Goal: Task Accomplishment & Management: Use online tool/utility

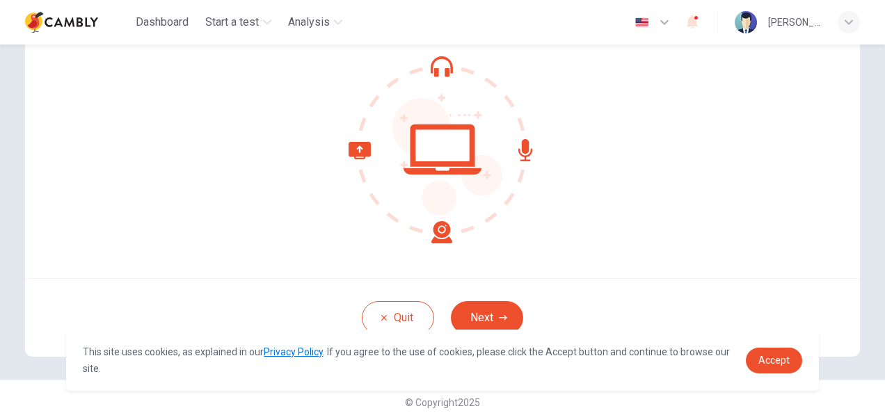
scroll to position [139, 0]
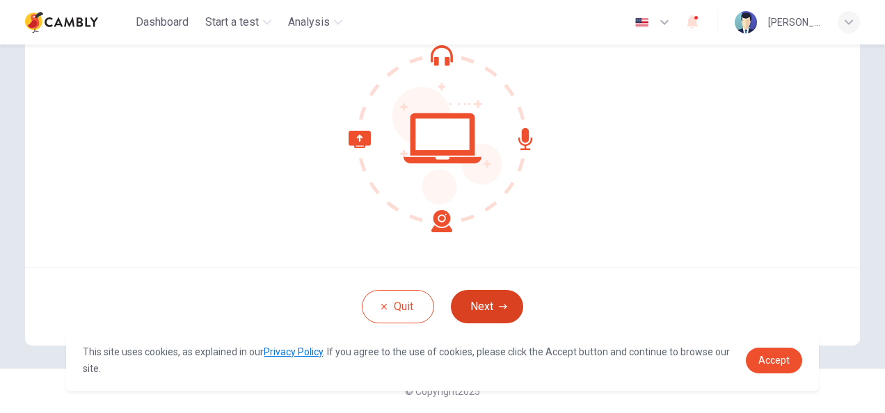
click at [487, 307] on button "Next" at bounding box center [487, 306] width 72 height 33
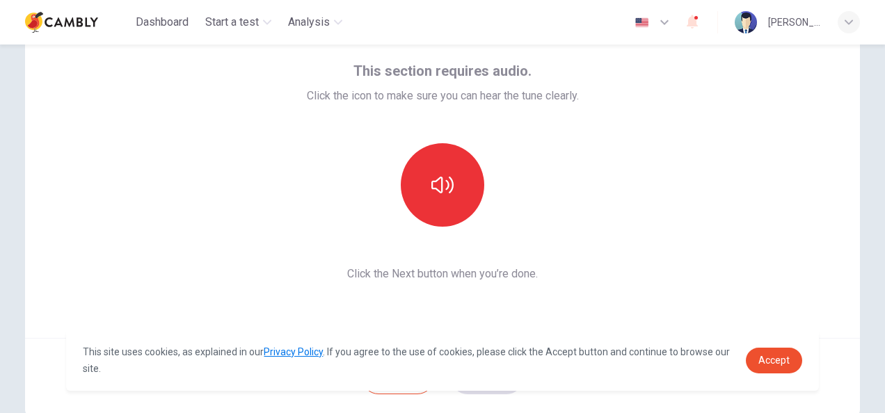
scroll to position [0, 0]
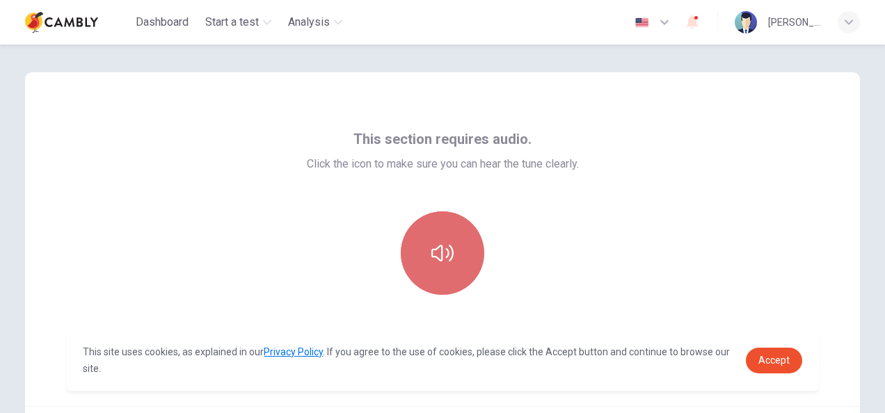
click at [431, 252] on icon "button" at bounding box center [442, 253] width 22 height 17
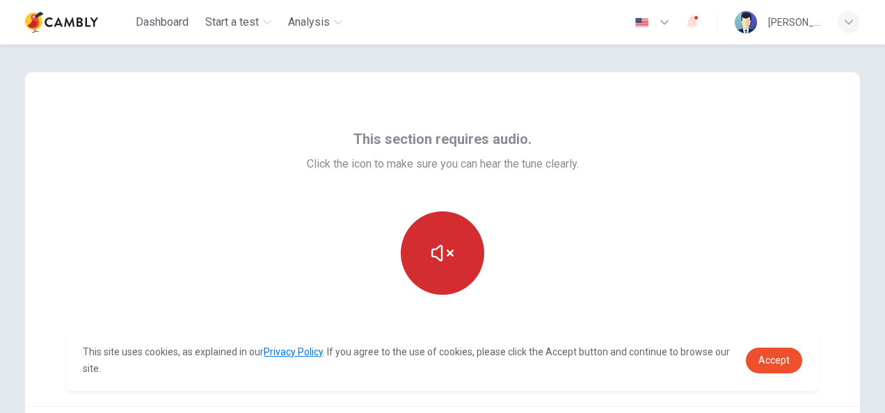
click at [431, 252] on icon "button" at bounding box center [442, 253] width 22 height 17
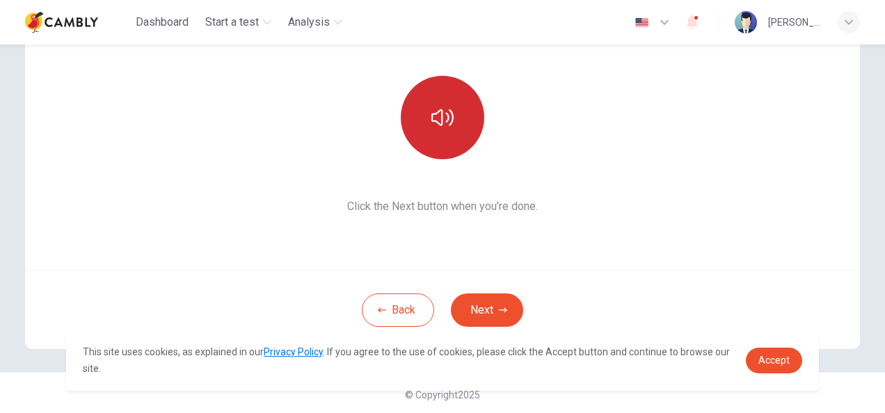
scroll to position [139, 0]
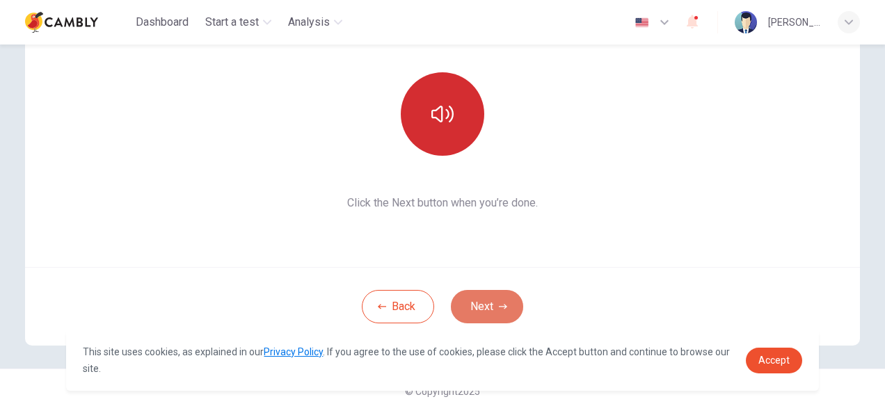
click at [480, 309] on button "Next" at bounding box center [487, 306] width 72 height 33
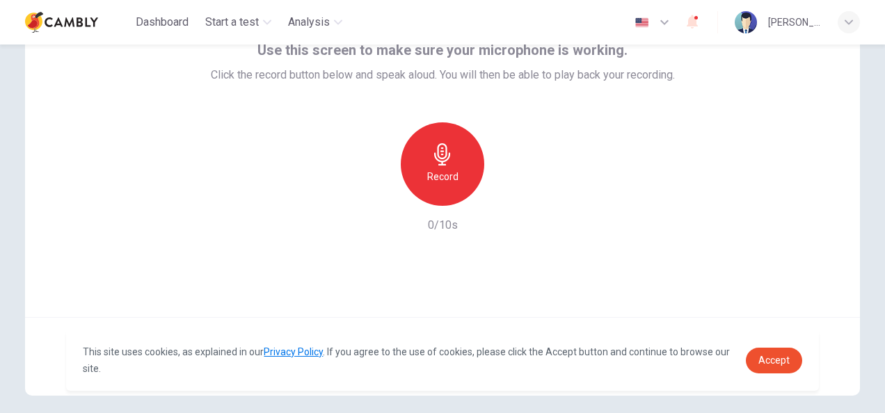
scroll to position [0, 0]
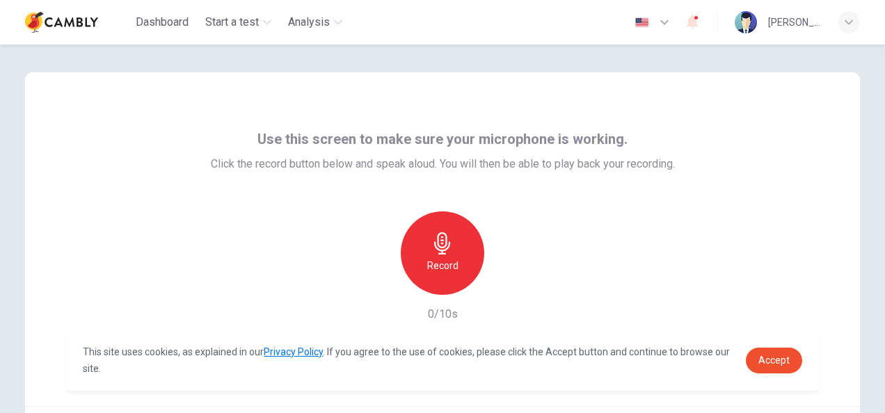
click at [447, 255] on div "Record" at bounding box center [442, 252] width 83 height 83
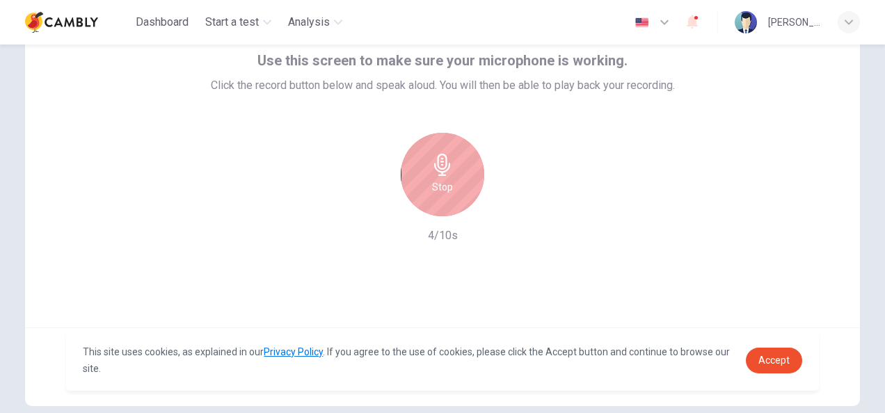
scroll to position [139, 0]
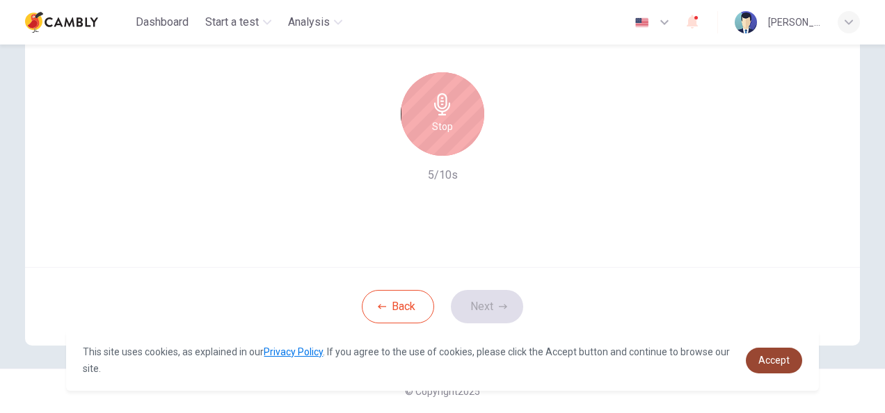
click at [773, 362] on span "Accept" at bounding box center [773, 360] width 31 height 11
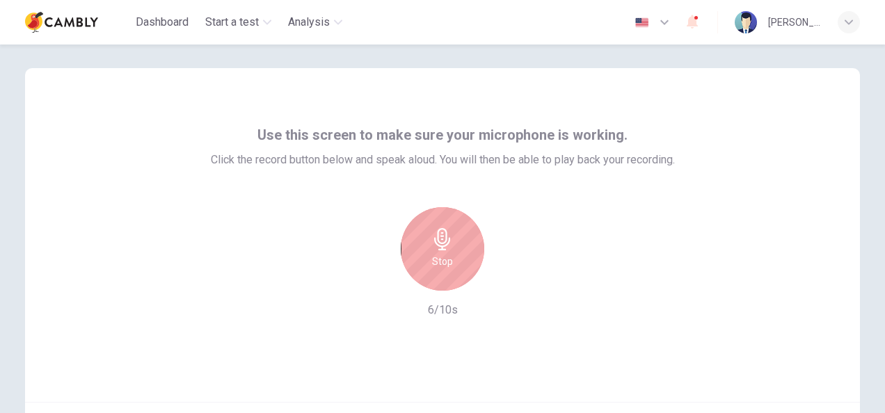
scroll to position [0, 0]
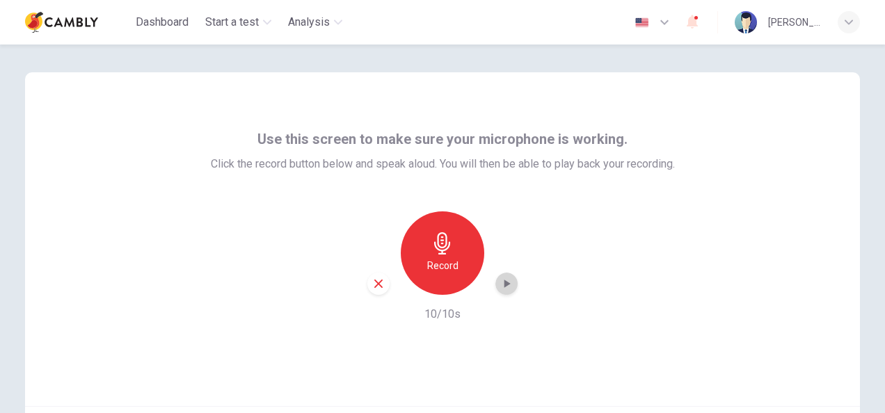
click at [503, 286] on icon "button" at bounding box center [506, 284] width 14 height 14
click at [378, 287] on icon "button" at bounding box center [378, 284] width 8 height 8
click at [427, 264] on h6 "Record" at bounding box center [442, 265] width 31 height 17
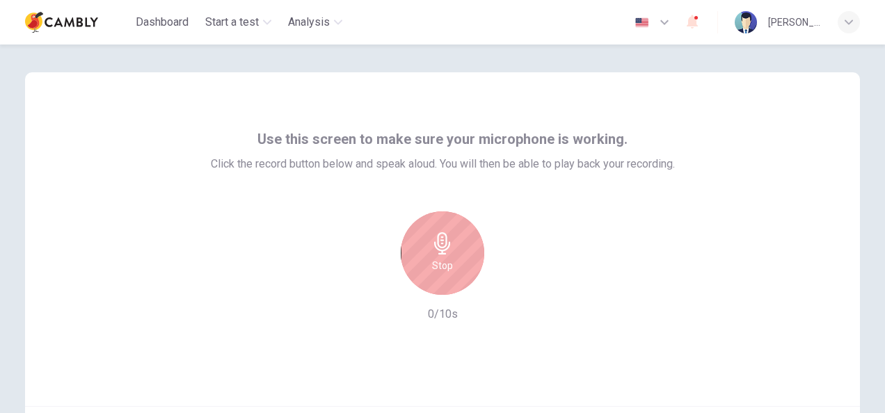
click at [444, 267] on h6 "Stop" at bounding box center [442, 265] width 21 height 17
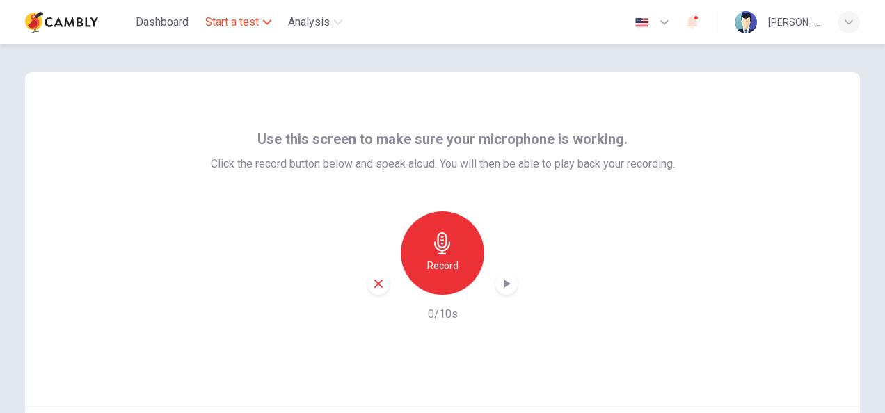
click at [248, 21] on span "Start a test" at bounding box center [232, 22] width 54 height 17
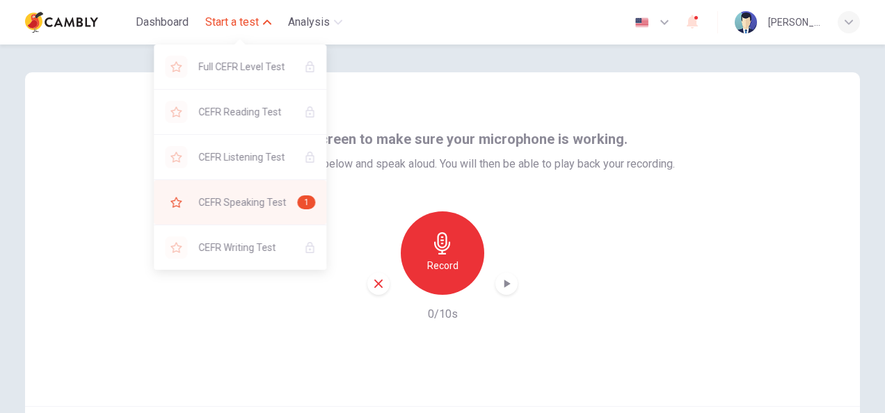
click at [242, 202] on span "CEFR Speaking Test" at bounding box center [242, 202] width 88 height 17
click at [309, 201] on div "1" at bounding box center [306, 202] width 18 height 14
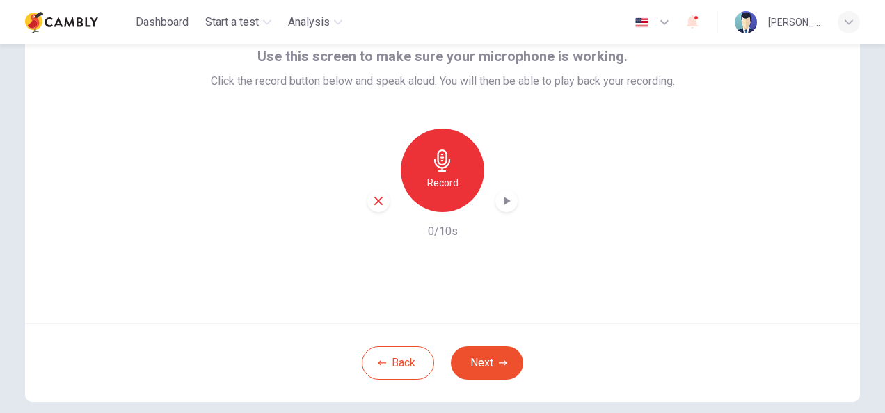
scroll to position [70, 0]
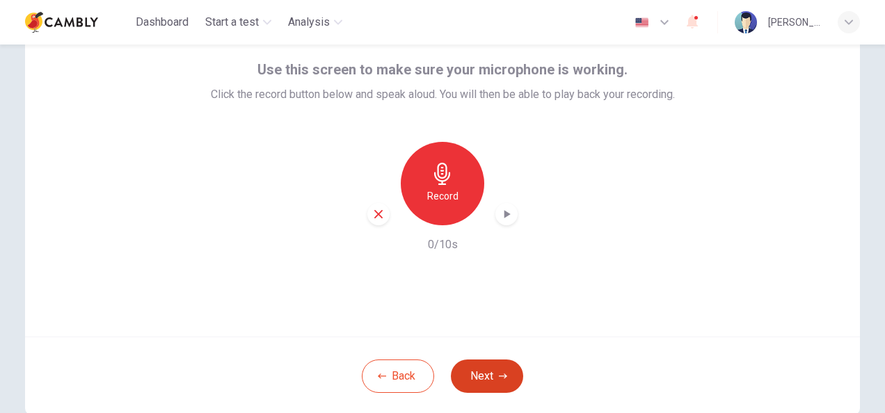
click at [500, 370] on button "Next" at bounding box center [487, 376] width 72 height 33
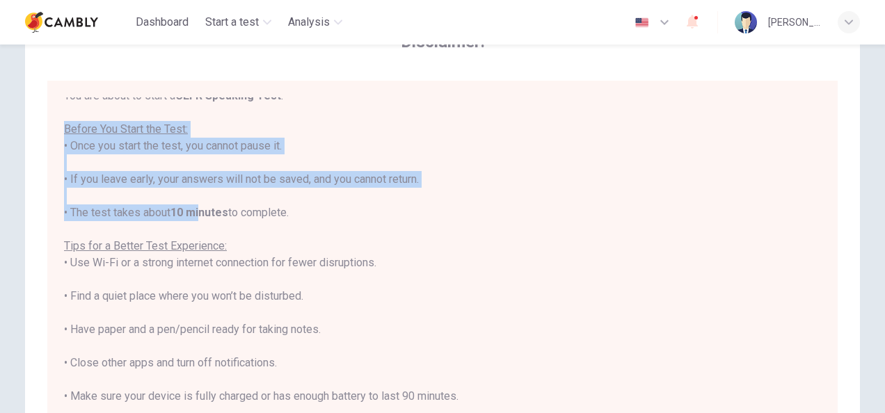
scroll to position [15, 0]
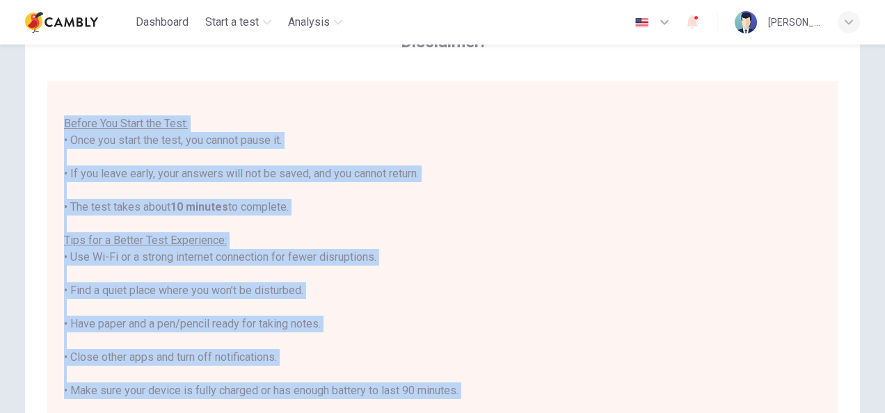
drag, startPoint x: 63, startPoint y: 136, endPoint x: 457, endPoint y: 399, distance: 473.9
click at [457, 399] on div "You are about to start a CEFR Speaking Test . Before You Start the Test: • Once…" at bounding box center [442, 274] width 757 height 384
copy div "Before You Start the Test: • Once you start the test, you cannot pause it. • If…"
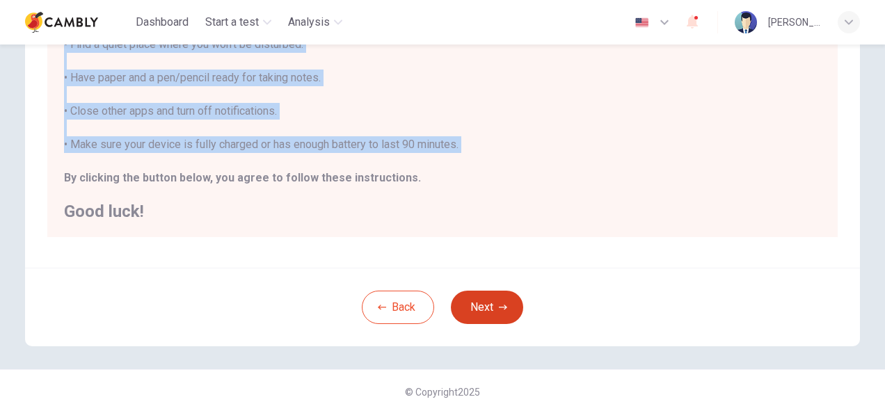
click at [480, 312] on button "Next" at bounding box center [487, 307] width 72 height 33
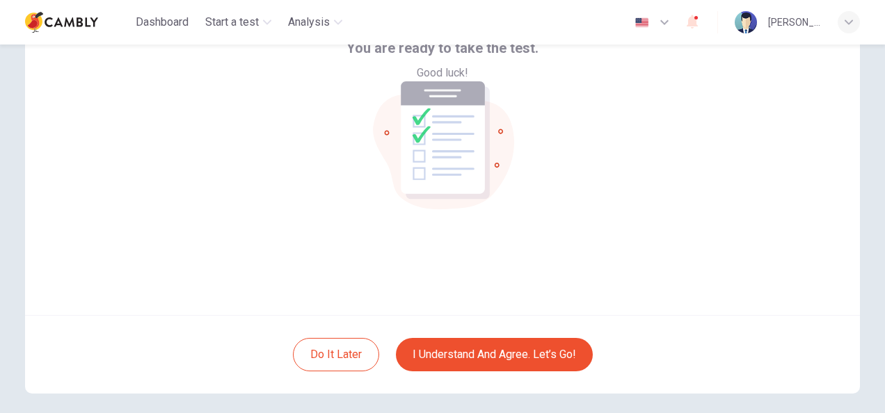
scroll to position [70, 0]
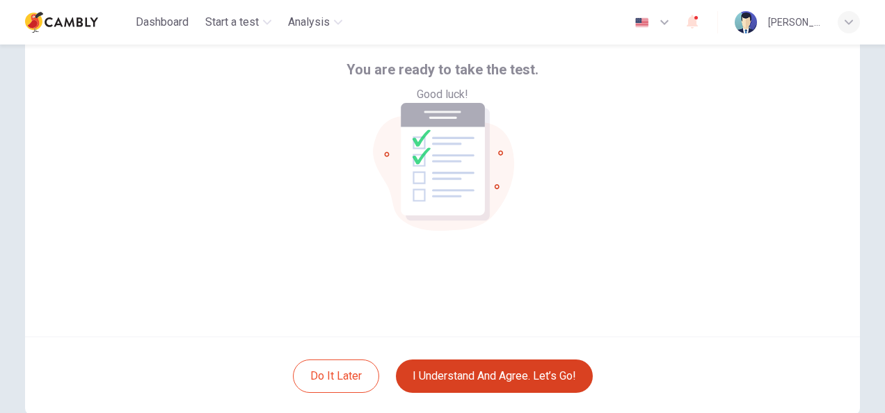
click at [523, 376] on button "I understand and agree. Let’s go!" at bounding box center [494, 376] width 197 height 33
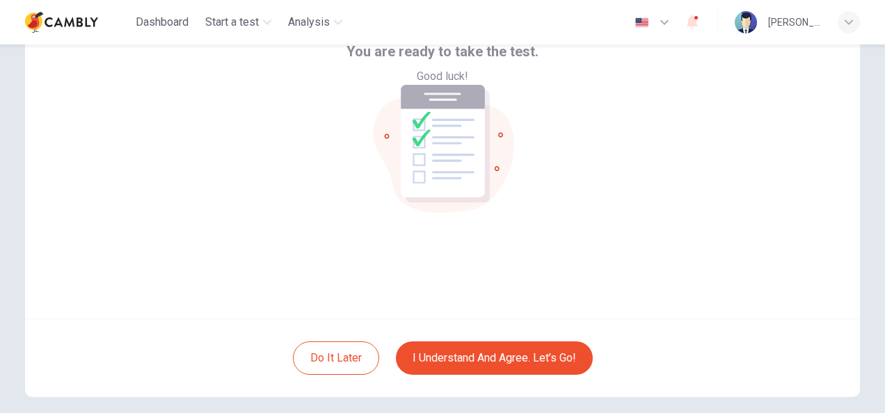
scroll to position [137, 0]
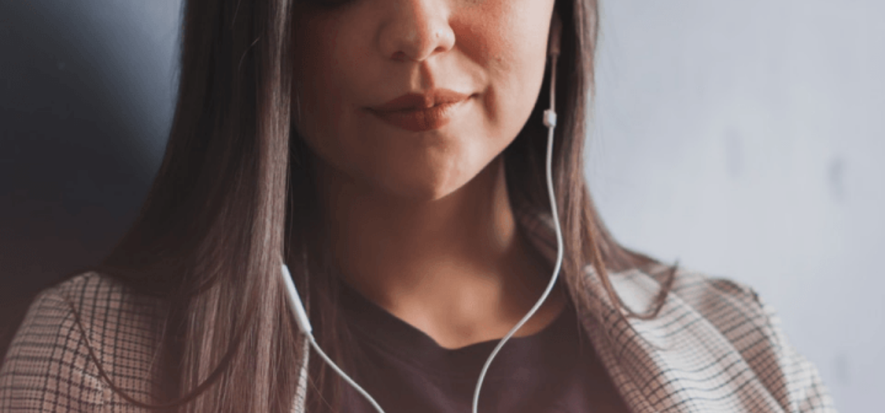
drag, startPoint x: 49, startPoint y: 186, endPoint x: 228, endPoint y: 252, distance: 190.9
click at [228, 252] on div "The Speaking Test will begin soon. Use a headset if available (recommended for …" at bounding box center [442, 288] width 885 height 150
drag, startPoint x: 127, startPoint y: 235, endPoint x: 191, endPoint y: 242, distance: 65.0
click at [191, 242] on span "Use a headset if available (recommended for best audio quality). Ensure your mi…" at bounding box center [157, 287] width 314 height 113
drag, startPoint x: 51, startPoint y: 228, endPoint x: 161, endPoint y: 327, distance: 147.2
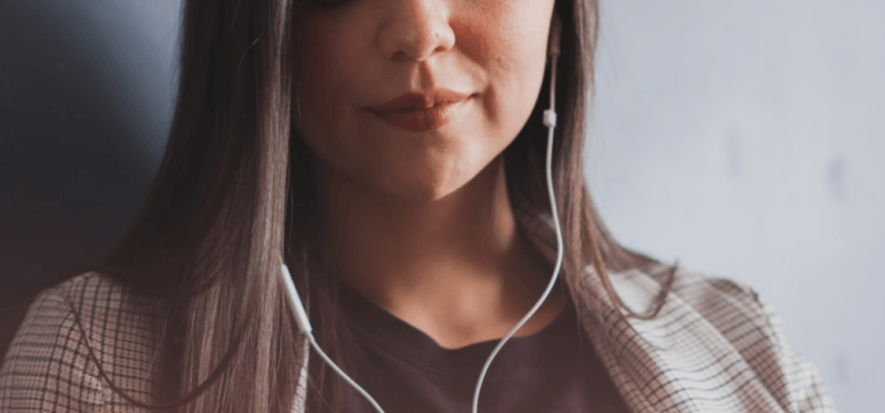
click at [161, 327] on span "Use a headset if available (recommended for best audio quality). Ensure your mi…" at bounding box center [157, 287] width 314 height 113
click at [40, 159] on button "Continue" at bounding box center [20, 185] width 40 height 52
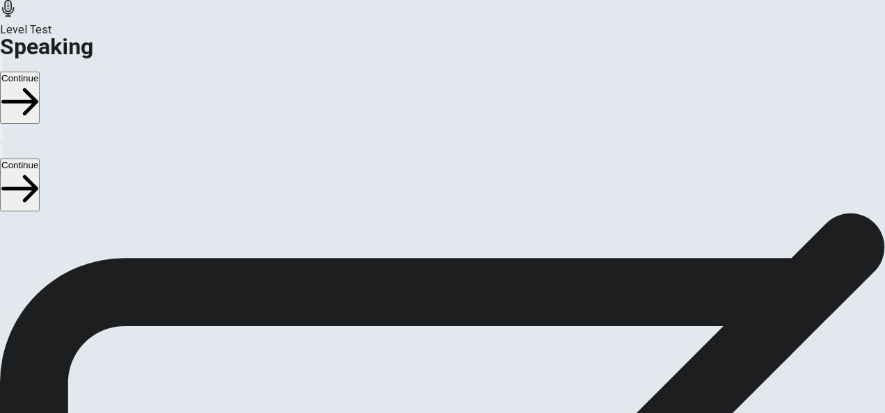
scroll to position [70, 0]
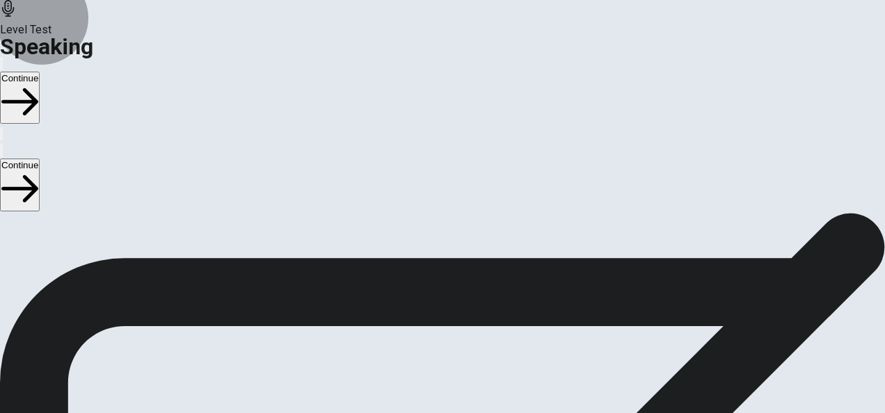
click at [40, 159] on button "Continue" at bounding box center [20, 185] width 40 height 52
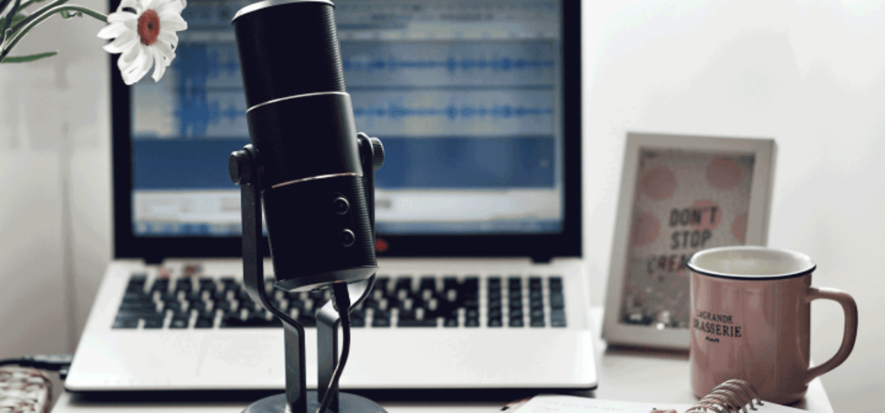
scroll to position [0, 0]
click at [40, 159] on button "Continue" at bounding box center [20, 185] width 40 height 52
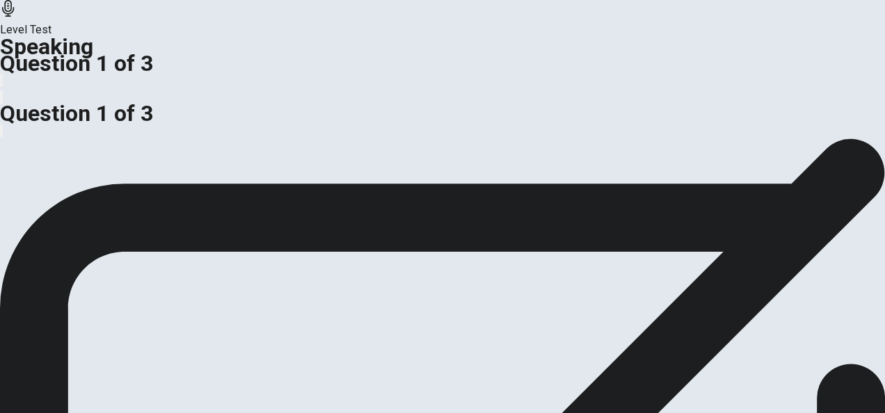
scroll to position [2, 0]
drag, startPoint x: 43, startPoint y: 243, endPoint x: 55, endPoint y: 252, distance: 14.9
click at [108, 170] on div "Should organizations value innovation above all, or focus on maintaining standa…" at bounding box center [442, 152] width 885 height 33
drag, startPoint x: 27, startPoint y: 250, endPoint x: 171, endPoint y: 255, distance: 144.0
click at [171, 170] on div "Should organizations value innovation above all, or focus on maintaining standa…" at bounding box center [442, 152] width 885 height 33
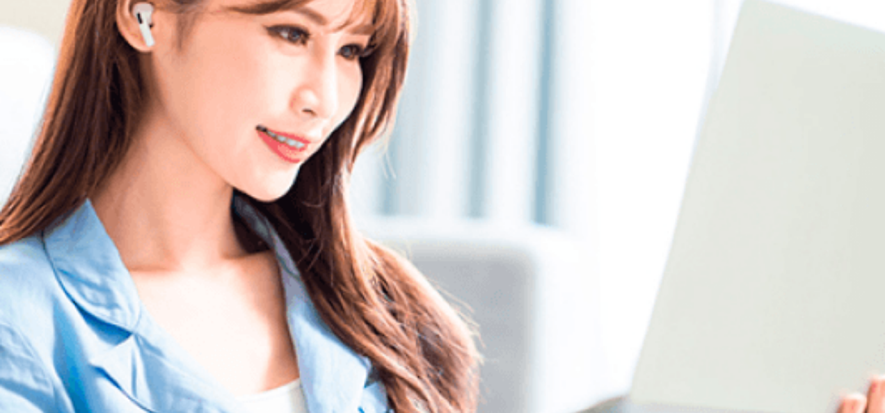
scroll to position [0, 0]
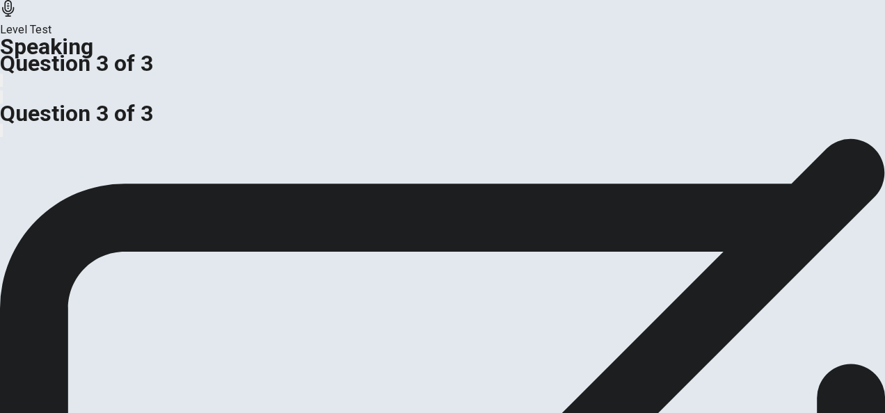
drag, startPoint x: 99, startPoint y: 255, endPoint x: 206, endPoint y: 256, distance: 107.1
click at [206, 153] on span "Should companies focus on employee wellness programs, or are these programs unn…" at bounding box center [233, 146] width 466 height 13
drag, startPoint x: 179, startPoint y: 253, endPoint x: 233, endPoint y: 257, distance: 53.7
click at [233, 153] on span "Should companies focus on employee wellness programs, or are these programs unn…" at bounding box center [233, 146] width 466 height 13
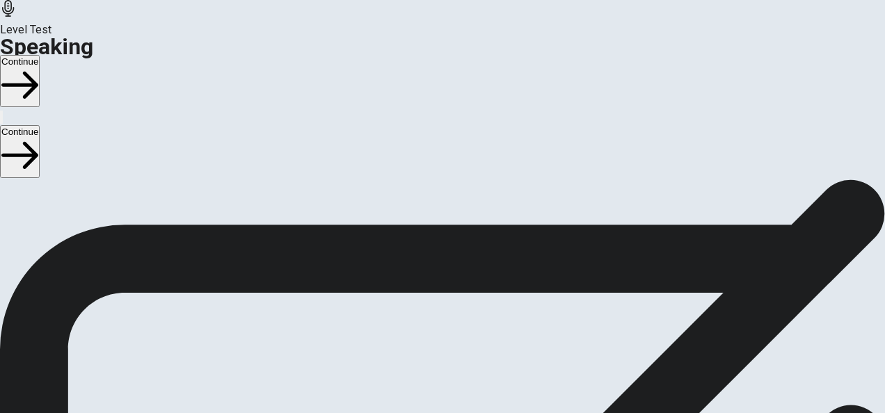
scroll to position [177, 0]
click at [40, 125] on button "Continue" at bounding box center [20, 151] width 40 height 52
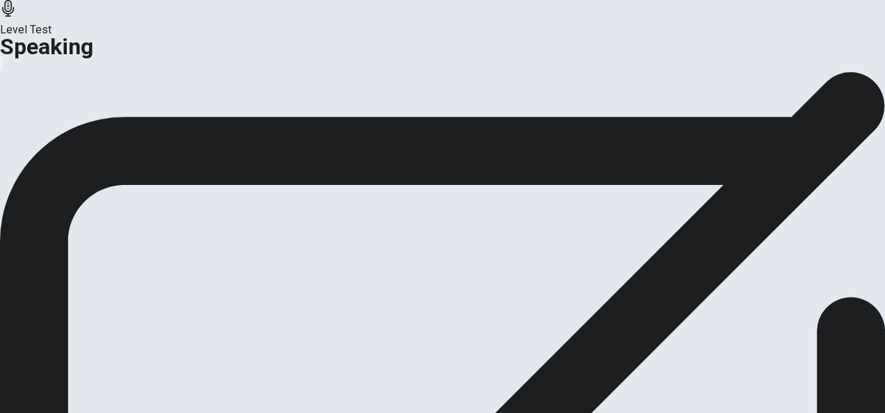
scroll to position [24, 0]
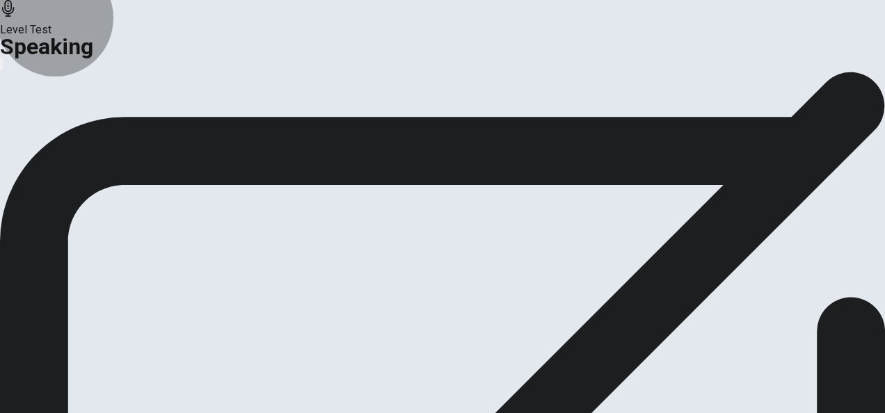
click at [111, 150] on button "Continue" at bounding box center [82, 140] width 56 height 19
